Goal: Navigation & Orientation: Find specific page/section

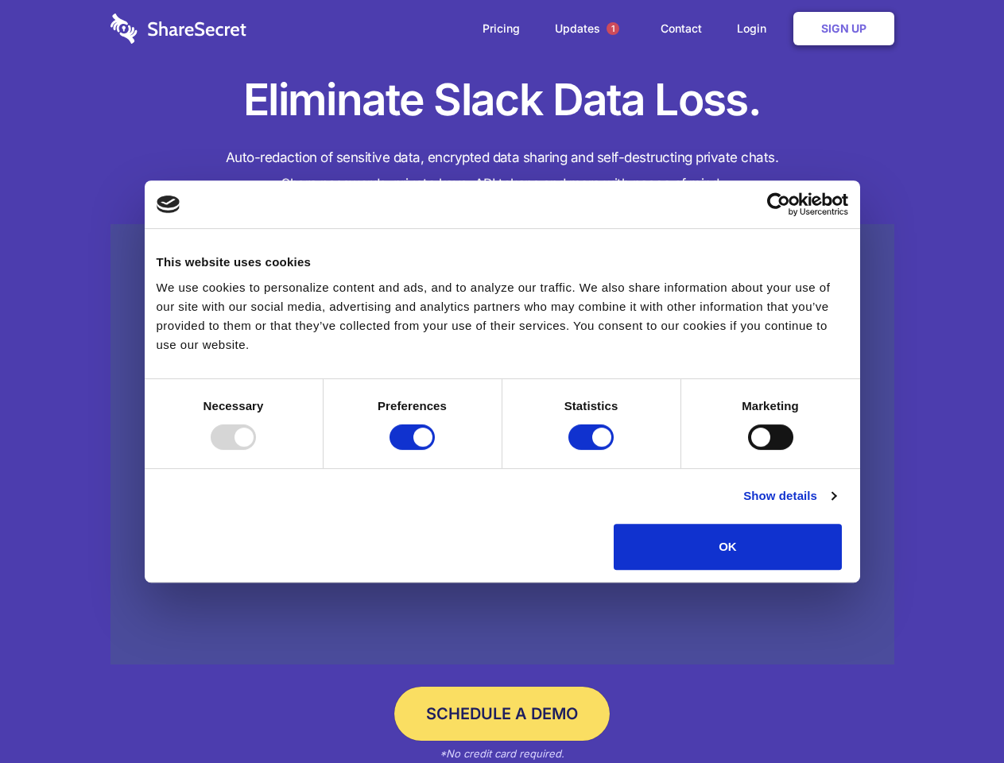
click at [256, 450] on div at bounding box center [233, 437] width 45 height 25
click at [435, 450] on input "Preferences" at bounding box center [412, 437] width 45 height 25
checkbox input "false"
click at [593, 450] on input "Statistics" at bounding box center [590, 437] width 45 height 25
checkbox input "false"
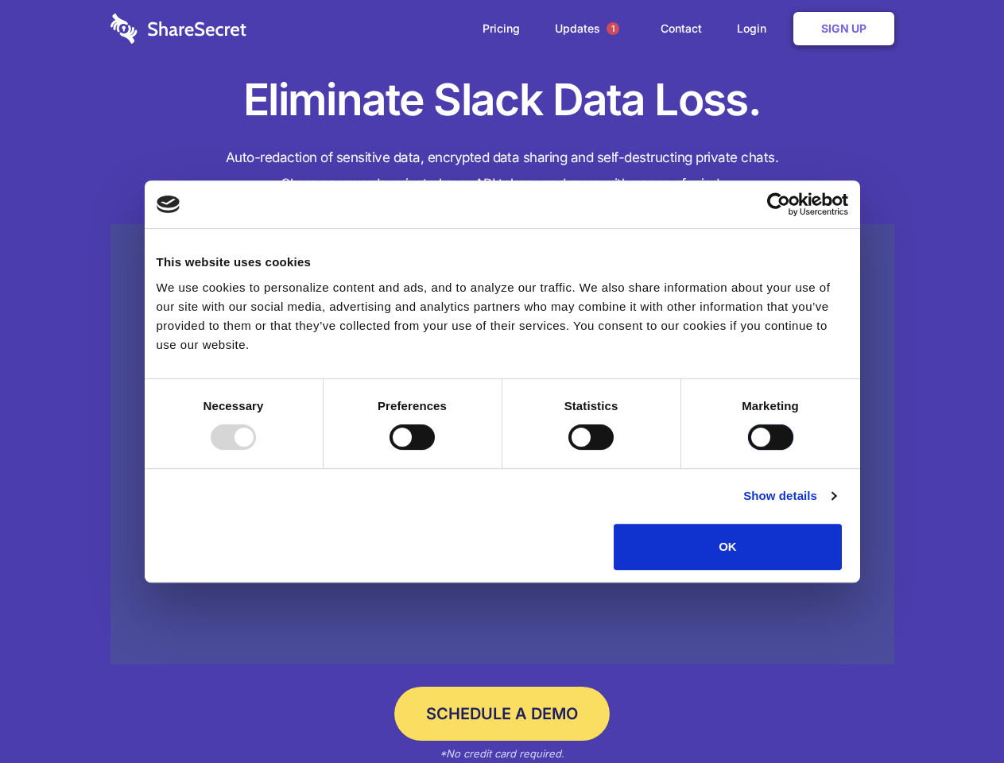
click at [748, 450] on input "Marketing" at bounding box center [770, 437] width 45 height 25
checkbox input "true"
click at [836, 506] on link "Show details" at bounding box center [789, 496] width 92 height 19
click at [0, 0] on li "Necessary 7 Necessary cookies help make a website usable by enabling basic func…" at bounding box center [0, 0] width 0 height 0
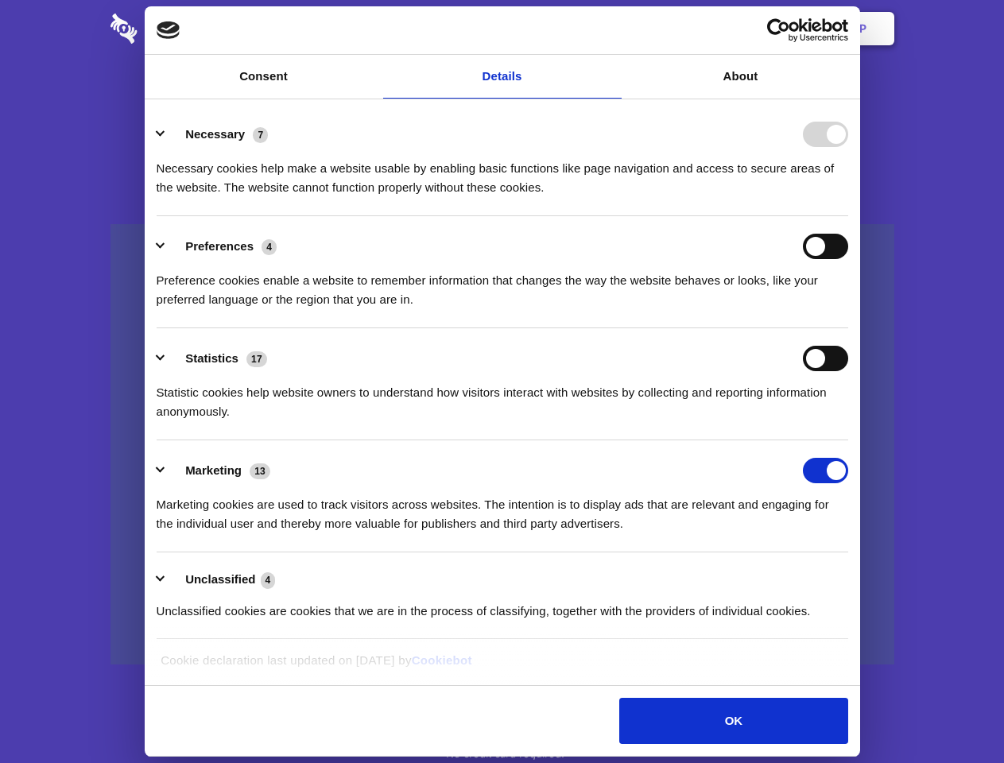
click at [612, 29] on span "1" at bounding box center [613, 28] width 13 height 13
